Goal: Use online tool/utility: Utilize a website feature to perform a specific function

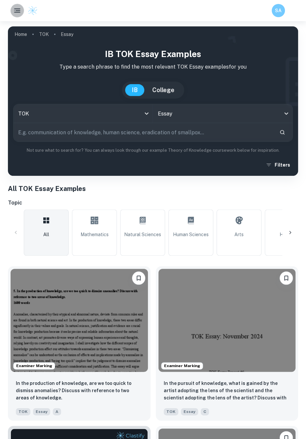
click at [17, 9] on icon "button" at bounding box center [17, 11] width 8 height 8
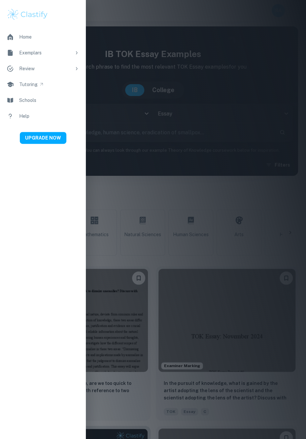
click at [60, 68] on div "Review" at bounding box center [45, 68] width 52 height 7
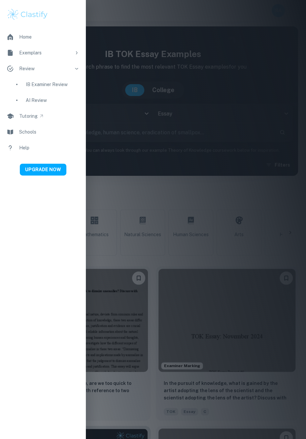
click at [64, 104] on div "AI Review" at bounding box center [52, 100] width 53 height 7
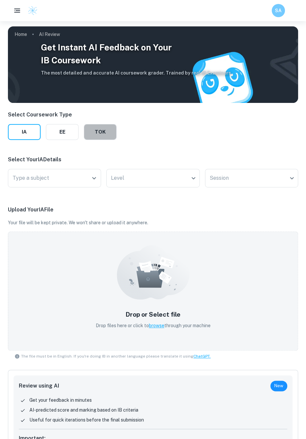
click at [93, 135] on button "TOK" at bounding box center [100, 132] width 33 height 16
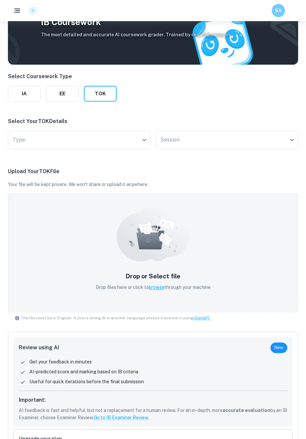
scroll to position [37, 0]
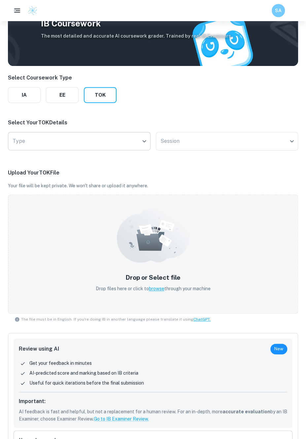
click at [81, 140] on body "We value your privacy We use cookies to enhance your browsing experience, serve…" at bounding box center [153, 203] width 306 height 439
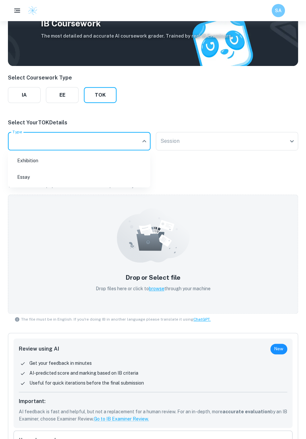
click at [68, 182] on li "Essay" at bounding box center [79, 177] width 137 height 15
type input "Essay"
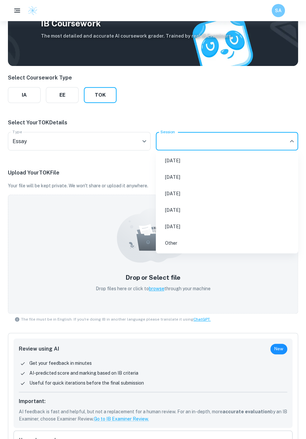
click at [186, 140] on body "We value your privacy We use cookies to enhance your browsing experience, serve…" at bounding box center [153, 203] width 306 height 439
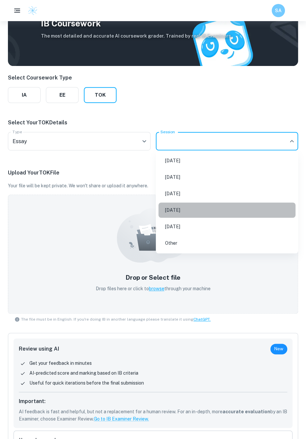
click at [202, 211] on li "[DATE]" at bounding box center [226, 210] width 137 height 15
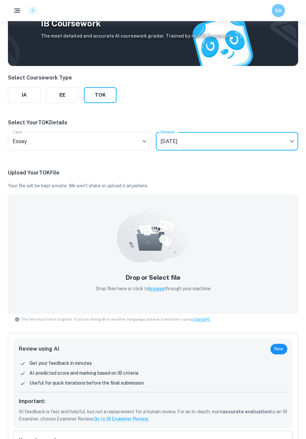
click at [184, 146] on body "We value your privacy We use cookies to enhance your browsing experience, serve…" at bounding box center [153, 203] width 306 height 439
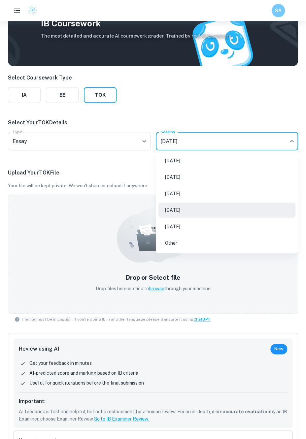
click at [184, 195] on li "[DATE]" at bounding box center [226, 193] width 137 height 15
type input "M26"
